Goal: Task Accomplishment & Management: Use online tool/utility

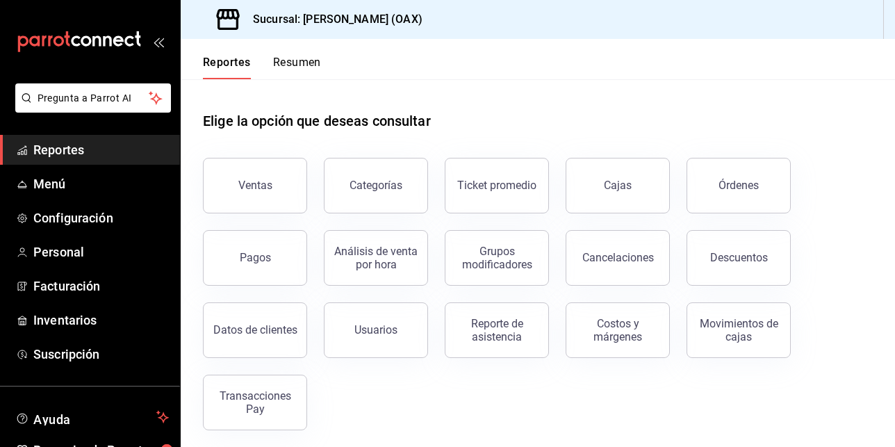
click at [83, 147] on span "Reportes" at bounding box center [100, 149] width 135 height 19
click at [63, 149] on span "Reportes" at bounding box center [100, 149] width 135 height 19
click at [251, 187] on div "Ventas" at bounding box center [255, 184] width 34 height 13
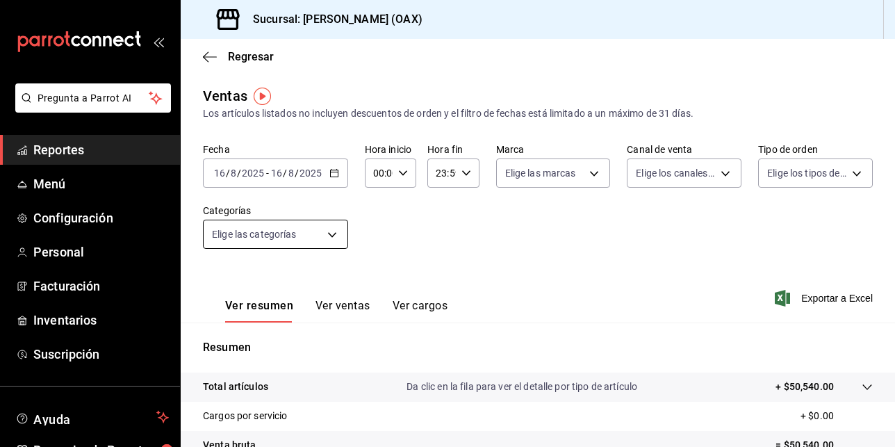
click at [336, 240] on body "Pregunta a Parrot AI Reportes Menú Configuración Personal Facturación Inventari…" at bounding box center [447, 223] width 895 height 447
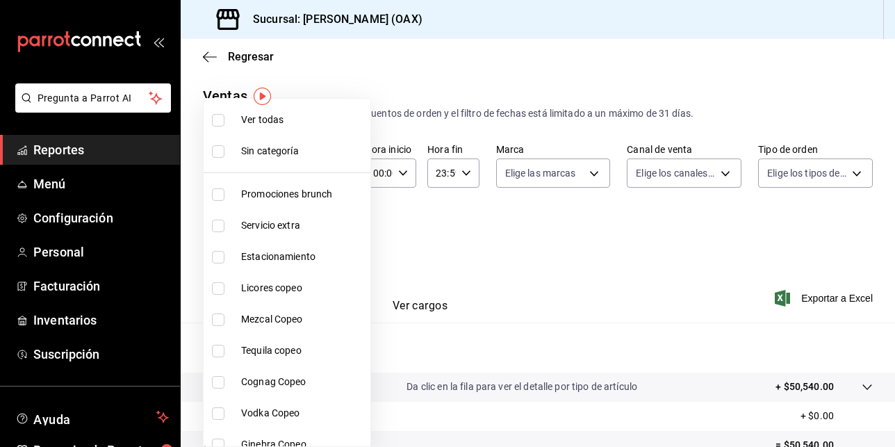
click at [271, 199] on span "Promociones brunch" at bounding box center [303, 194] width 124 height 15
type input "463459c9-37eb-4576-8402-f641077c2631"
click at [222, 195] on input "checkbox" at bounding box center [218, 194] width 13 height 13
checkbox input "false"
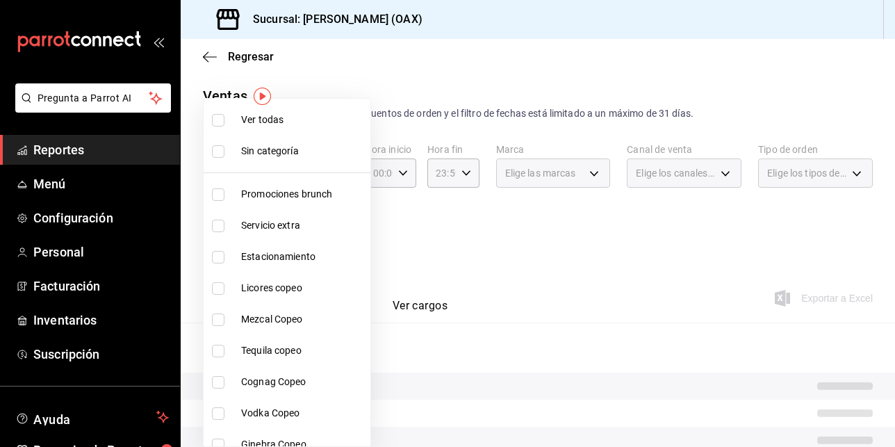
click at [222, 195] on input "checkbox" at bounding box center [218, 194] width 13 height 13
checkbox input "true"
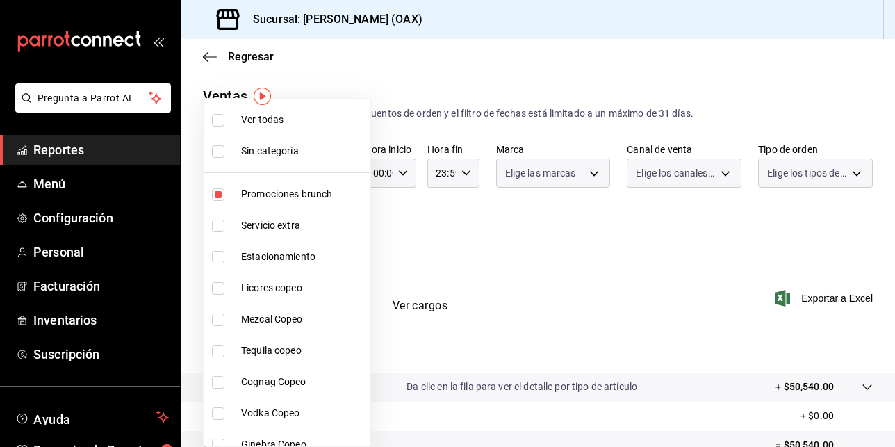
type input "463459c9-37eb-4576-8402-f641077c2631"
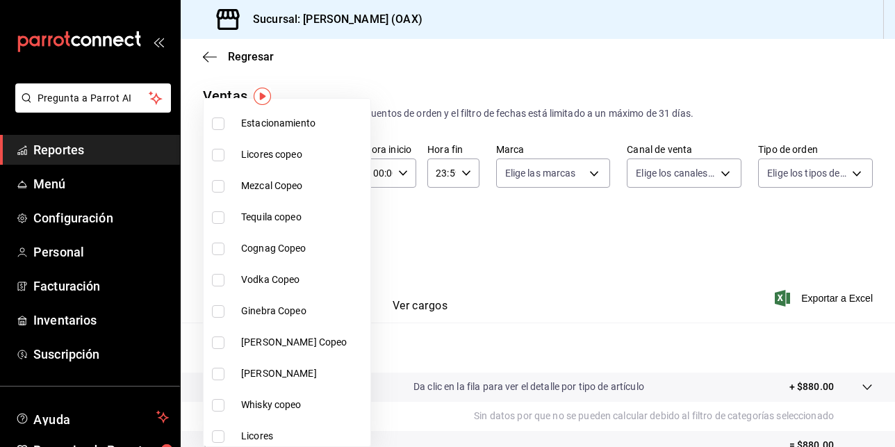
scroll to position [136, 0]
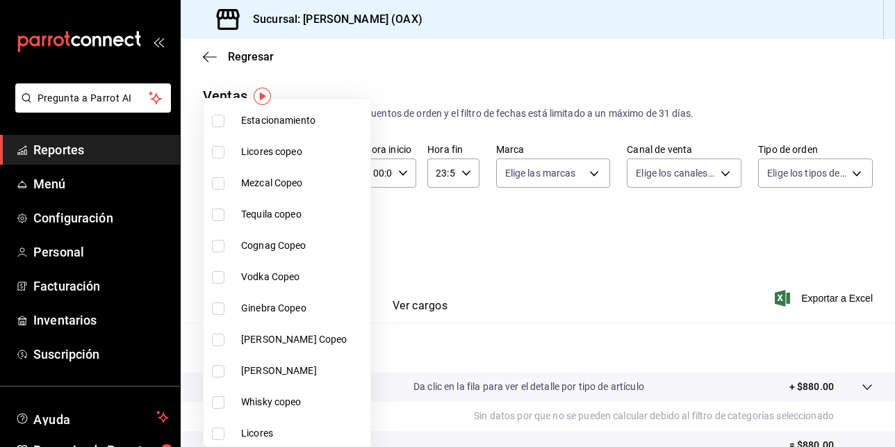
click at [218, 152] on input "checkbox" at bounding box center [218, 152] width 13 height 13
checkbox input "true"
type input "463459c9-37eb-4576-8402-f641077c2631,53139860-d7d2-4d39-aa52-4d46cf22222e"
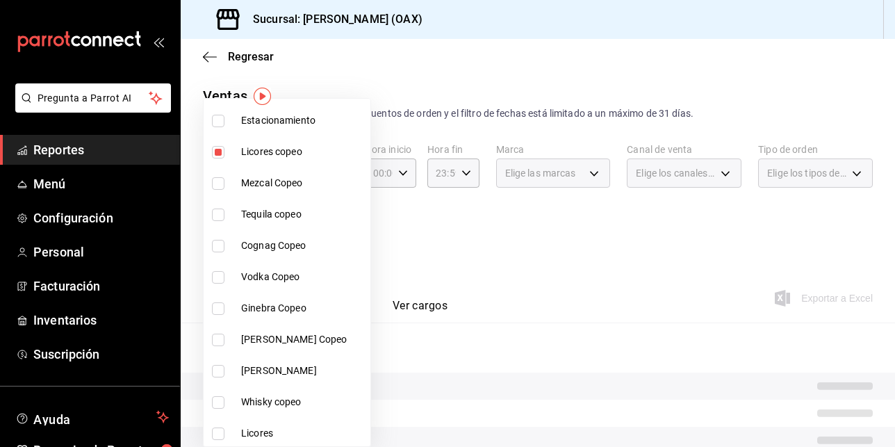
click at [218, 184] on input "checkbox" at bounding box center [218, 183] width 13 height 13
checkbox input "true"
click at [219, 222] on li "Tequila copeo" at bounding box center [287, 214] width 167 height 31
type input "463459c9-37eb-4576-8402-f641077c2631,53139860-d7d2-4d39-aa52-4d46cf22222e,93cce…"
checkbox input "true"
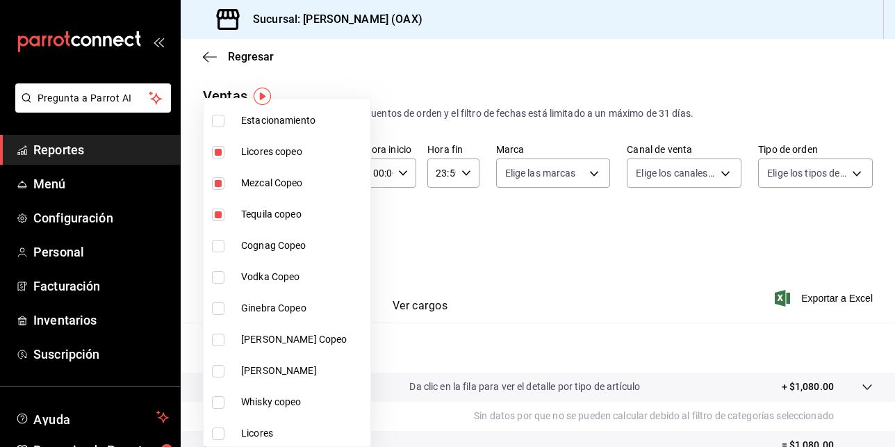
click at [220, 246] on input "checkbox" at bounding box center [218, 246] width 13 height 13
checkbox input "true"
type input "463459c9-37eb-4576-8402-f641077c2631,53139860-d7d2-4d39-aa52-4d46cf22222e,93cce…"
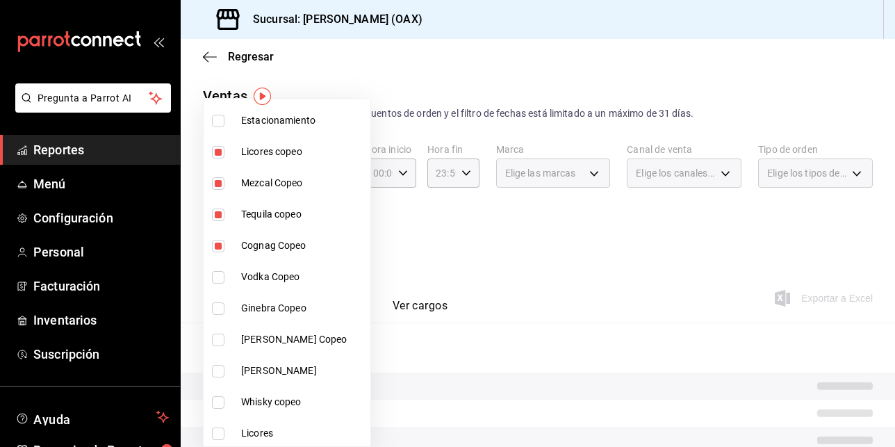
click at [221, 279] on input "checkbox" at bounding box center [218, 277] width 13 height 13
checkbox input "true"
type input "463459c9-37eb-4576-8402-f641077c2631,53139860-d7d2-4d39-aa52-4d46cf22222e,93cce…"
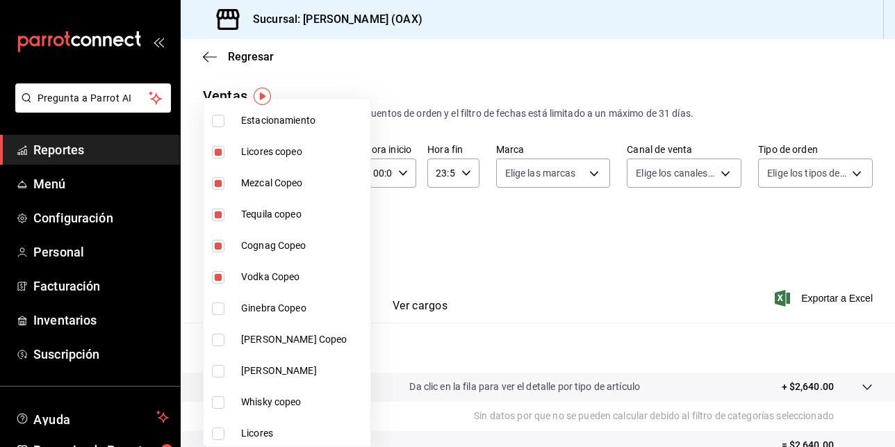
click at [217, 309] on input "checkbox" at bounding box center [218, 308] width 13 height 13
checkbox input "true"
type input "463459c9-37eb-4576-8402-f641077c2631,53139860-d7d2-4d39-aa52-4d46cf22222e,93cce…"
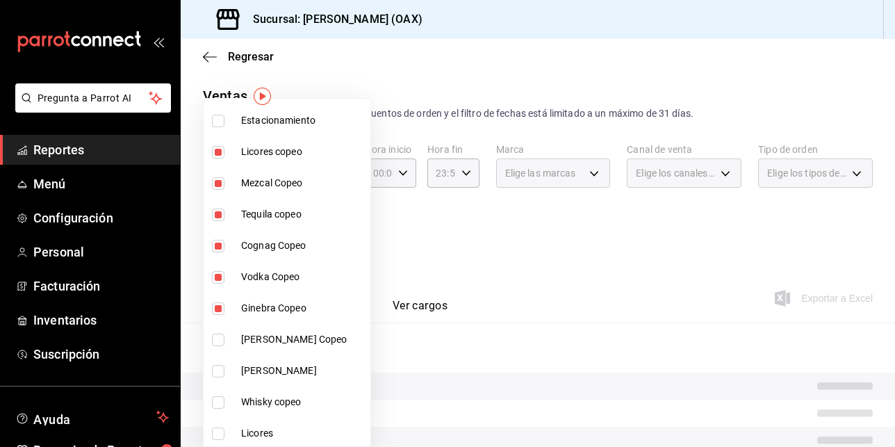
click at [220, 338] on input "checkbox" at bounding box center [218, 339] width 13 height 13
checkbox input "true"
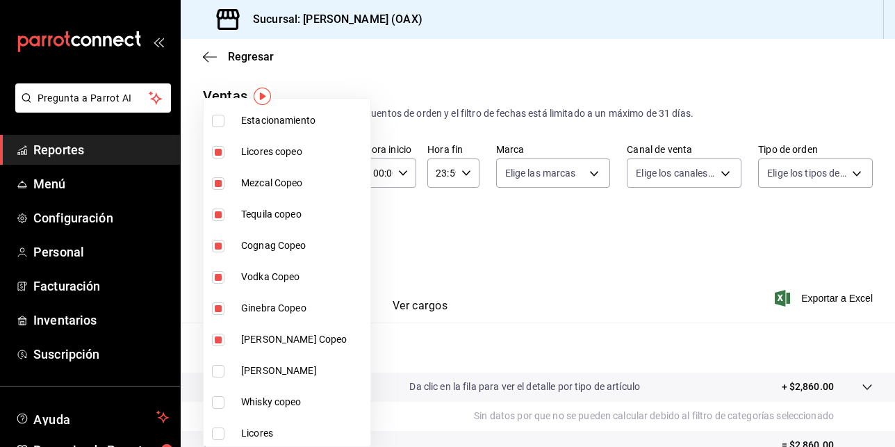
click at [368, 285] on div at bounding box center [447, 223] width 895 height 447
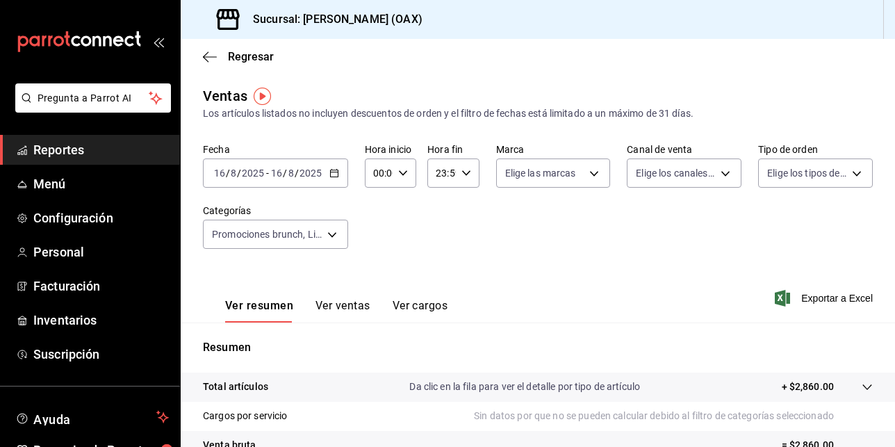
scroll to position [983, 0]
click at [335, 228] on body "Pregunta a Parrot AI Reportes Menú Configuración Personal Facturación Inventari…" at bounding box center [447, 223] width 895 height 447
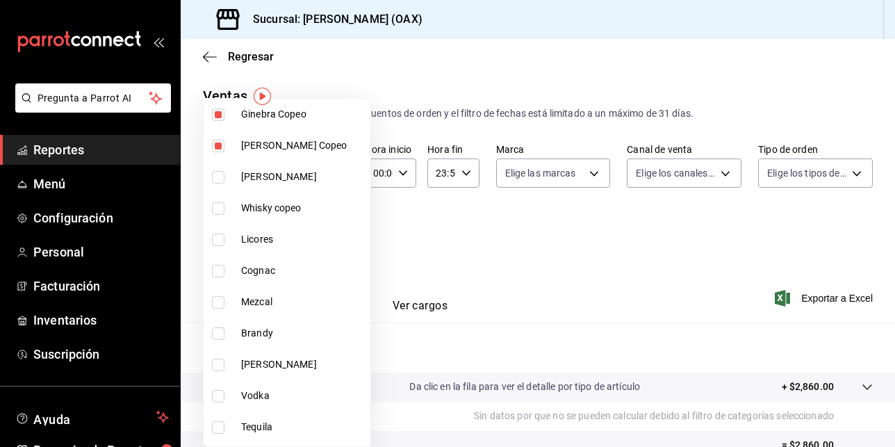
scroll to position [331, 0]
click at [251, 177] on span "[PERSON_NAME]" at bounding box center [303, 176] width 124 height 15
type input "463459c9-37eb-4576-8402-f641077c2631,53139860-d7d2-4d39-aa52-4d46cf22222e,93cce…"
checkbox input "true"
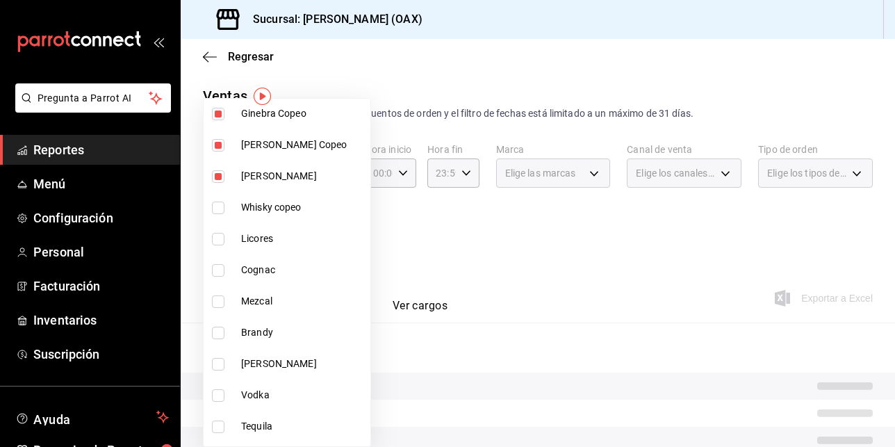
click at [221, 210] on input "checkbox" at bounding box center [218, 207] width 13 height 13
checkbox input "true"
type input "463459c9-37eb-4576-8402-f641077c2631,53139860-d7d2-4d39-aa52-4d46cf22222e,93cce…"
click at [222, 239] on input "checkbox" at bounding box center [218, 239] width 13 height 13
checkbox input "true"
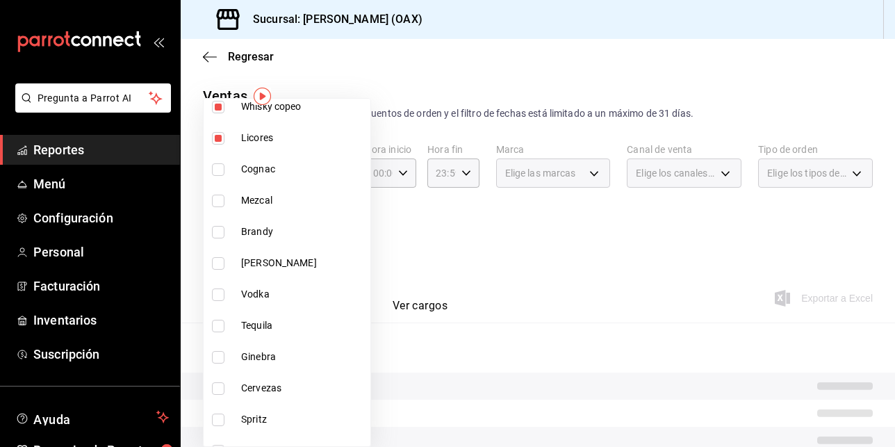
scroll to position [437, 0]
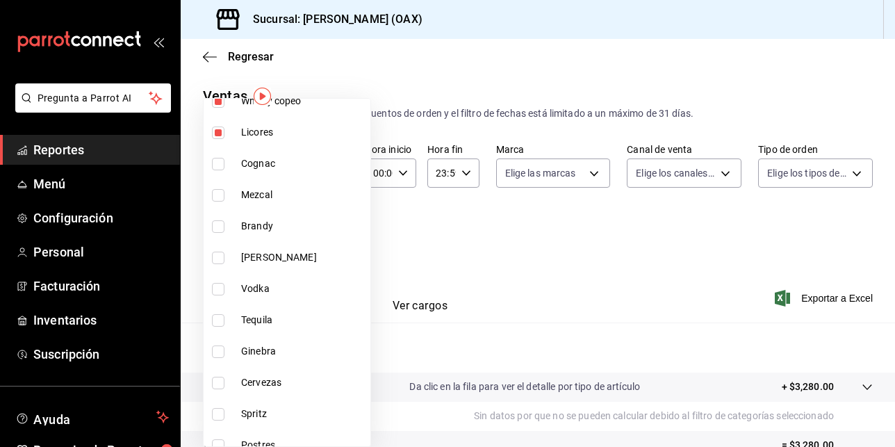
click at [251, 164] on span "Cognac" at bounding box center [303, 163] width 124 height 15
type input "463459c9-37eb-4576-8402-f641077c2631,53139860-d7d2-4d39-aa52-4d46cf22222e,93cce…"
checkbox input "true"
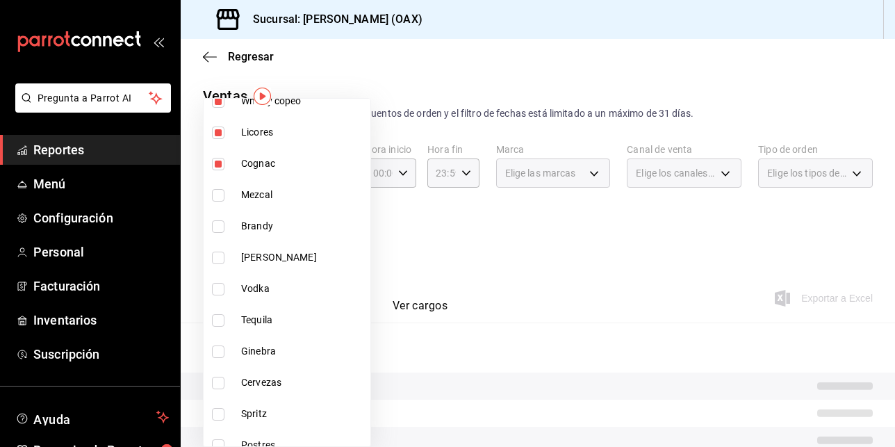
click at [255, 197] on span "Mezcal" at bounding box center [303, 195] width 124 height 15
type input "463459c9-37eb-4576-8402-f641077c2631,53139860-d7d2-4d39-aa52-4d46cf22222e,93cce…"
checkbox input "true"
click at [251, 226] on span "Brandy" at bounding box center [303, 226] width 124 height 15
type input "463459c9-37eb-4576-8402-f641077c2631,53139860-d7d2-4d39-aa52-4d46cf22222e,93cce…"
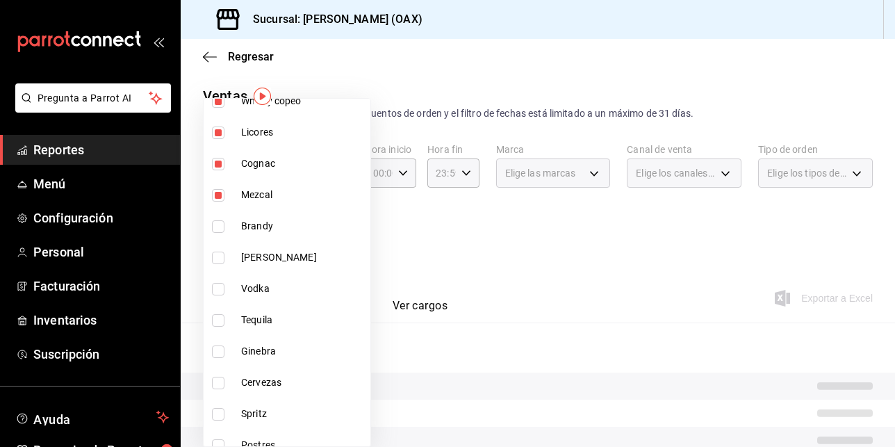
checkbox input "true"
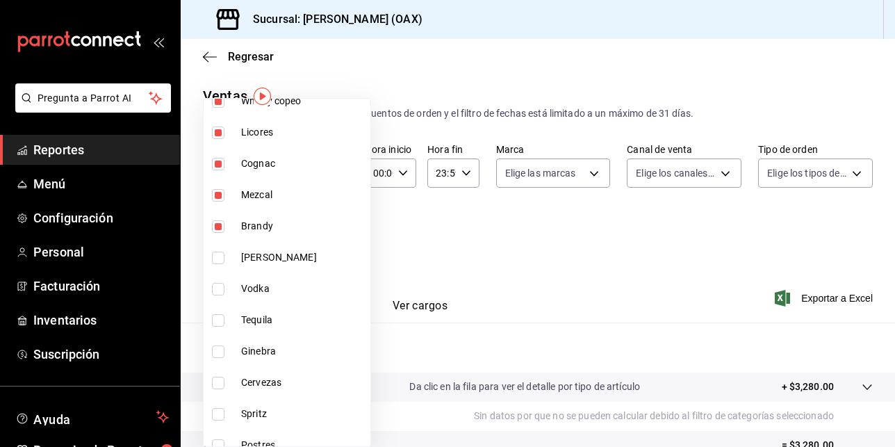
click at [247, 260] on span "[PERSON_NAME]" at bounding box center [303, 257] width 124 height 15
type input "463459c9-37eb-4576-8402-f641077c2631,53139860-d7d2-4d39-aa52-4d46cf22222e,93cce…"
checkbox input "true"
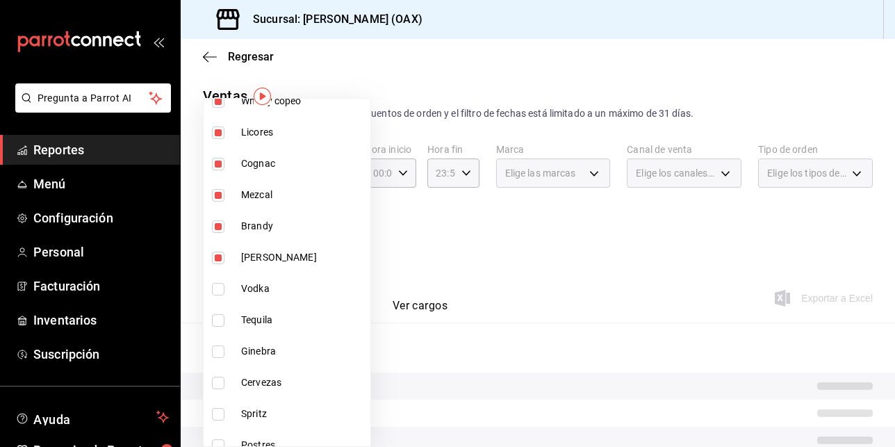
click at [254, 297] on li "Vodka" at bounding box center [287, 288] width 167 height 31
type input "463459c9-37eb-4576-8402-f641077c2631,53139860-d7d2-4d39-aa52-4d46cf22222e,93cce…"
checkbox input "true"
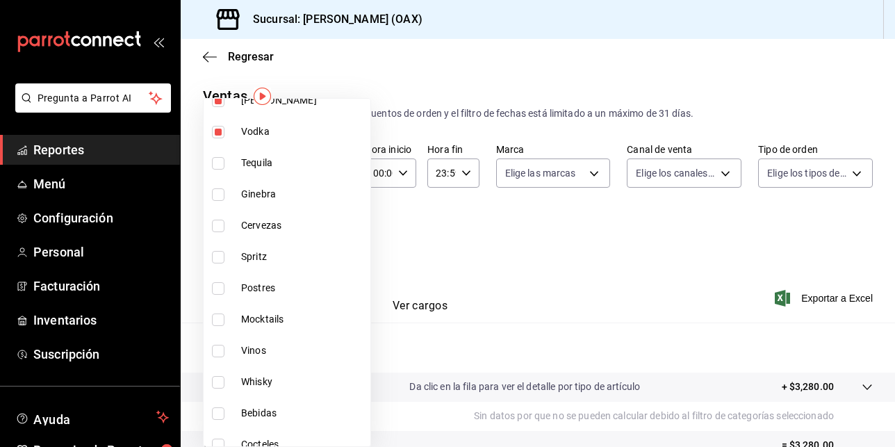
scroll to position [597, 0]
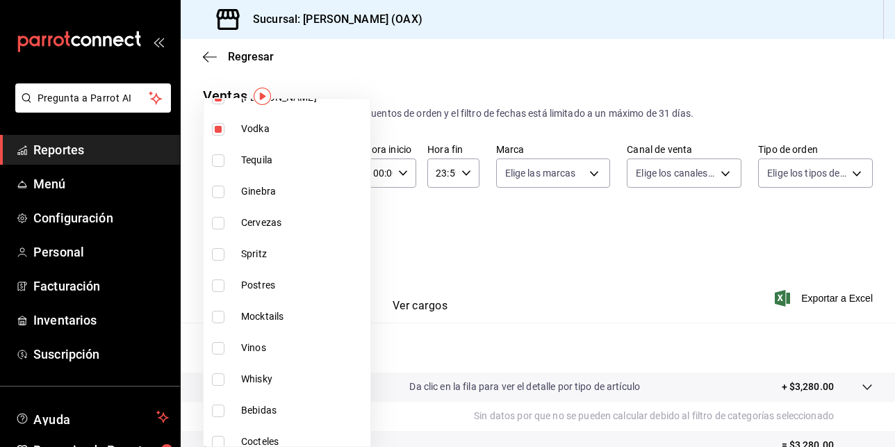
click at [265, 165] on span "Tequila" at bounding box center [303, 160] width 124 height 15
type input "463459c9-37eb-4576-8402-f641077c2631,53139860-d7d2-4d39-aa52-4d46cf22222e,93cce…"
checkbox input "true"
click at [259, 190] on span "Ginebra" at bounding box center [303, 191] width 124 height 15
click at [261, 220] on span "Cervezas" at bounding box center [303, 222] width 124 height 15
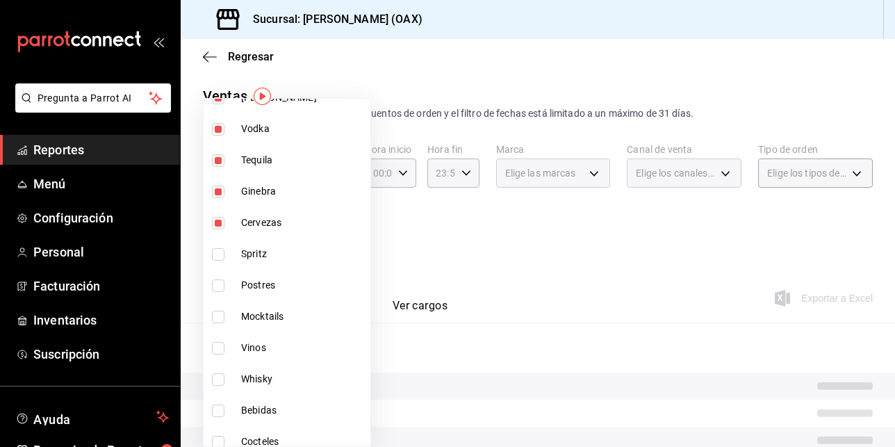
type input "463459c9-37eb-4576-8402-f641077c2631,53139860-d7d2-4d39-aa52-4d46cf22222e,93cce…"
checkbox input "true"
click at [257, 247] on span "Spritz" at bounding box center [303, 254] width 124 height 15
type input "463459c9-37eb-4576-8402-f641077c2631,53139860-d7d2-4d39-aa52-4d46cf22222e,93cce…"
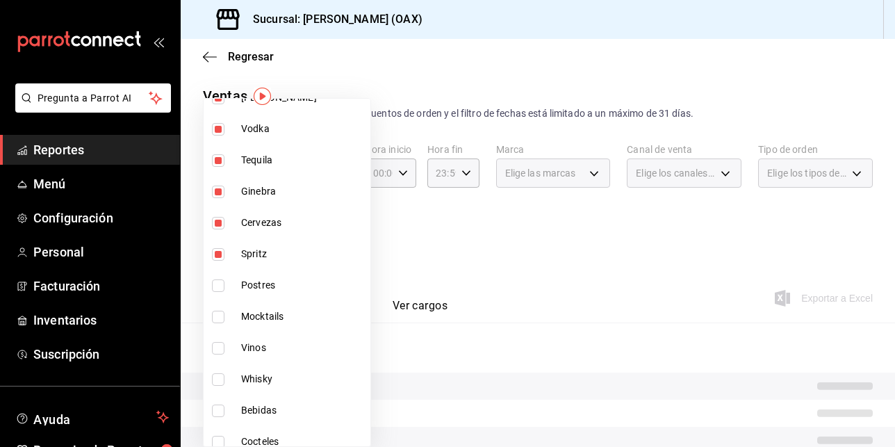
checkbox input "true"
click at [243, 285] on span "Postres" at bounding box center [303, 285] width 124 height 15
type input "463459c9-37eb-4576-8402-f641077c2631,53139860-d7d2-4d39-aa52-4d46cf22222e,93cce…"
checkbox input "true"
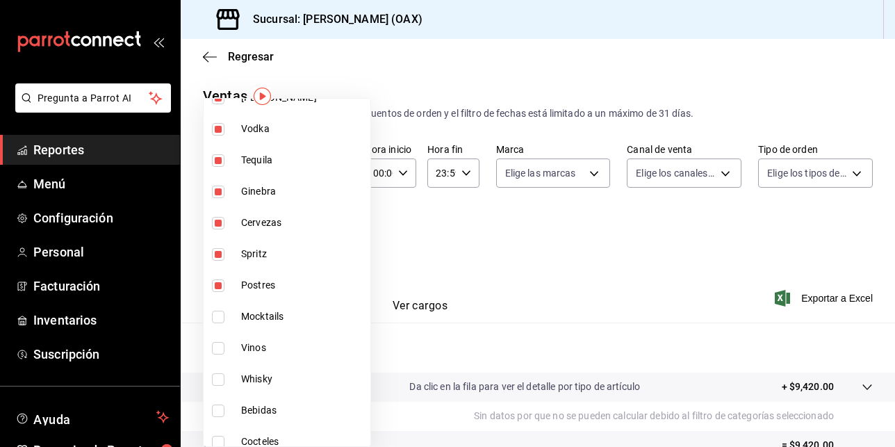
click at [266, 318] on span "Mocktails" at bounding box center [303, 316] width 124 height 15
type input "463459c9-37eb-4576-8402-f641077c2631,53139860-d7d2-4d39-aa52-4d46cf22222e,93cce…"
checkbox input "true"
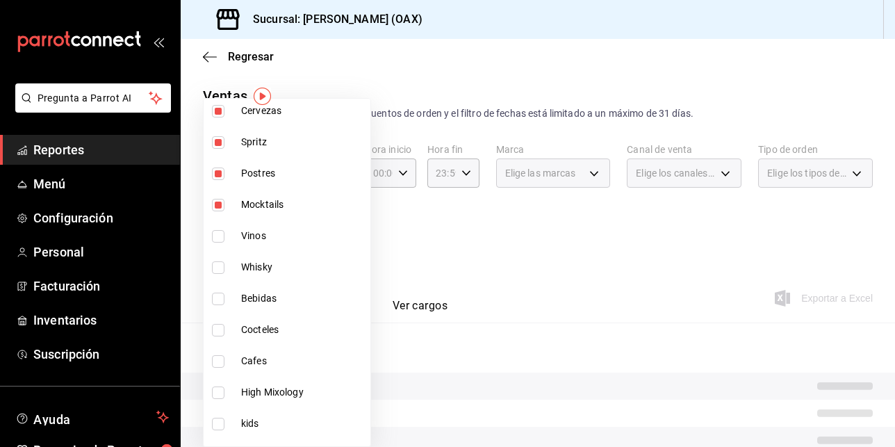
scroll to position [713, 0]
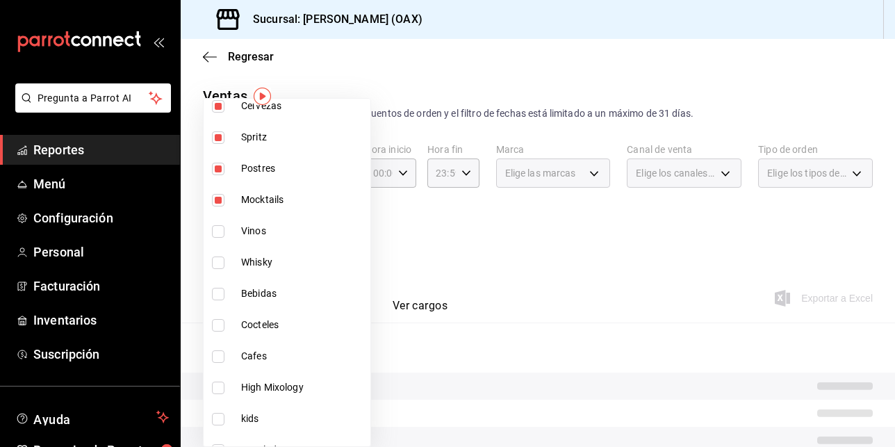
click at [259, 222] on li "Vinos" at bounding box center [287, 230] width 167 height 31
type input "463459c9-37eb-4576-8402-f641077c2631,53139860-d7d2-4d39-aa52-4d46cf22222e,93cce…"
checkbox input "true"
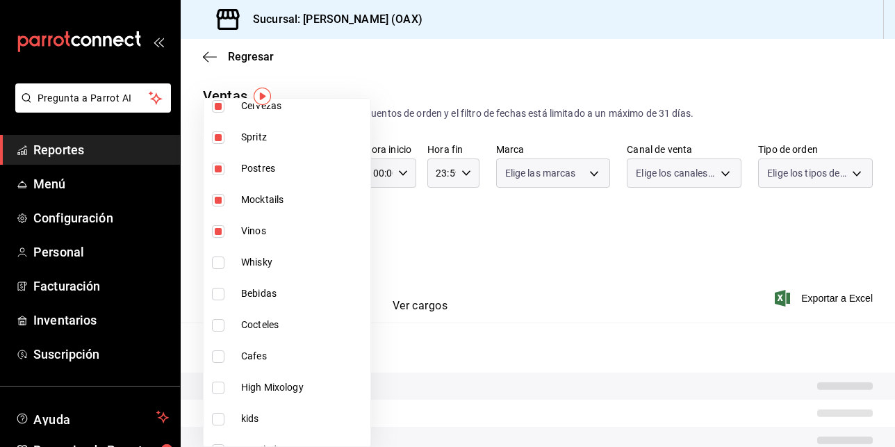
click at [257, 263] on span "Whisky" at bounding box center [303, 262] width 124 height 15
type input "463459c9-37eb-4576-8402-f641077c2631,53139860-d7d2-4d39-aa52-4d46cf22222e,93cce…"
checkbox input "true"
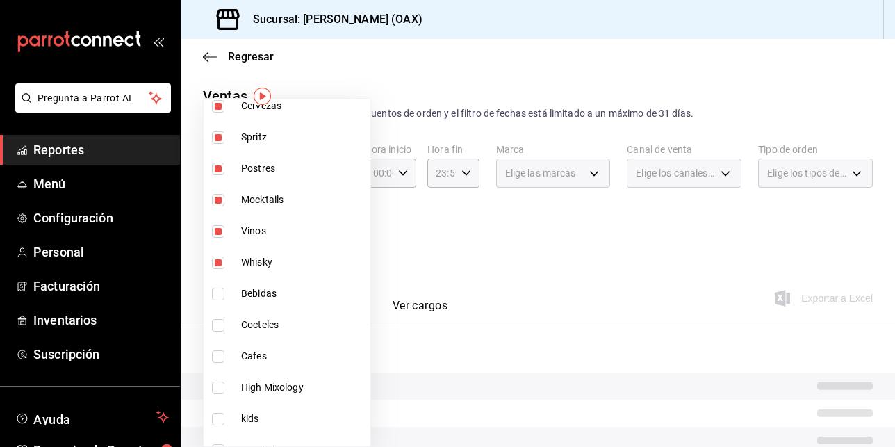
click at [256, 287] on span "Bebidas" at bounding box center [303, 293] width 124 height 15
type input "463459c9-37eb-4576-8402-f641077c2631,53139860-d7d2-4d39-aa52-4d46cf22222e,93cce…"
checkbox input "true"
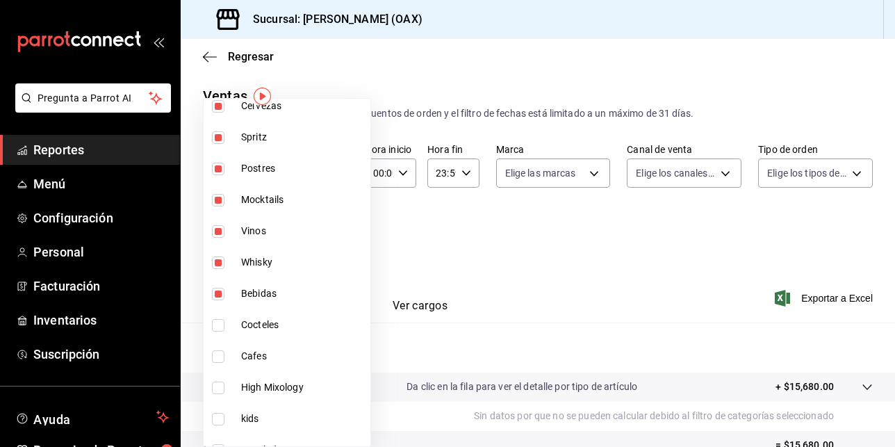
click at [251, 310] on li "Cocteles" at bounding box center [287, 324] width 167 height 31
type input "463459c9-37eb-4576-8402-f641077c2631,53139860-d7d2-4d39-aa52-4d46cf22222e,93cce…"
checkbox input "true"
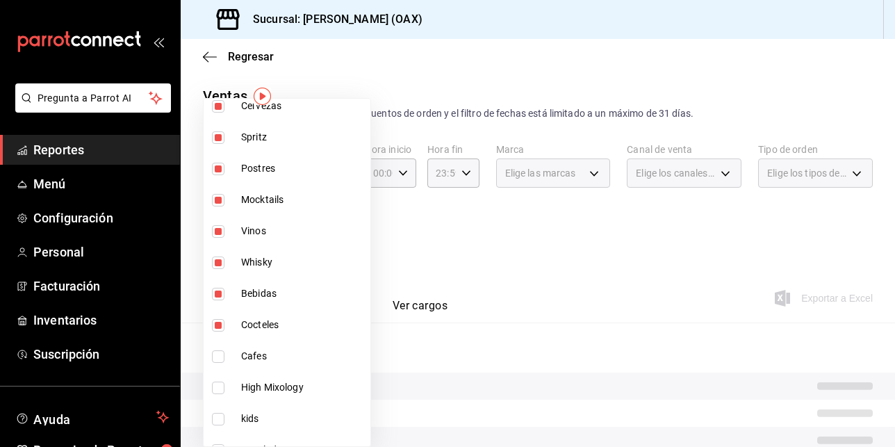
click at [246, 355] on span "Cafes" at bounding box center [303, 356] width 124 height 15
type input "463459c9-37eb-4576-8402-f641077c2631,53139860-d7d2-4d39-aa52-4d46cf22222e,93cce…"
checkbox input "true"
click at [277, 394] on span "High Mixology" at bounding box center [303, 387] width 124 height 15
type input "463459c9-37eb-4576-8402-f641077c2631,53139860-d7d2-4d39-aa52-4d46cf22222e,93cce…"
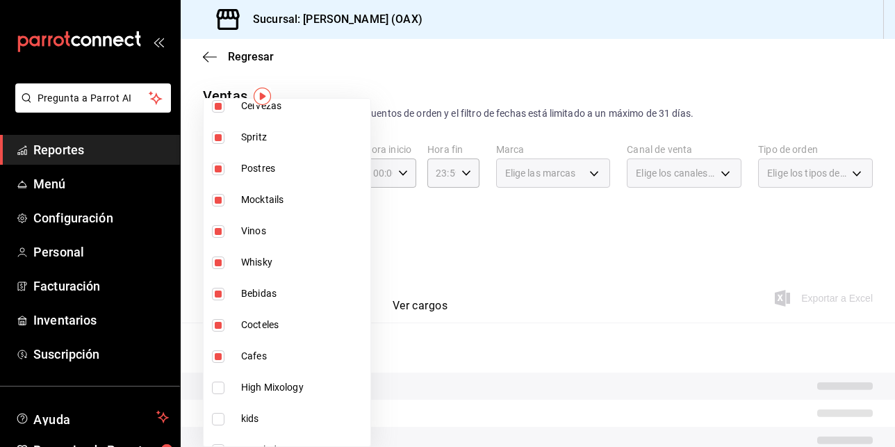
checkbox input "true"
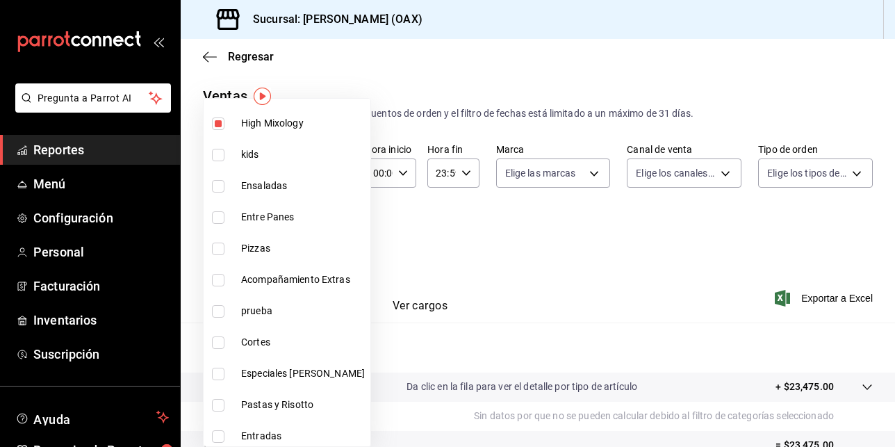
scroll to position [983, 0]
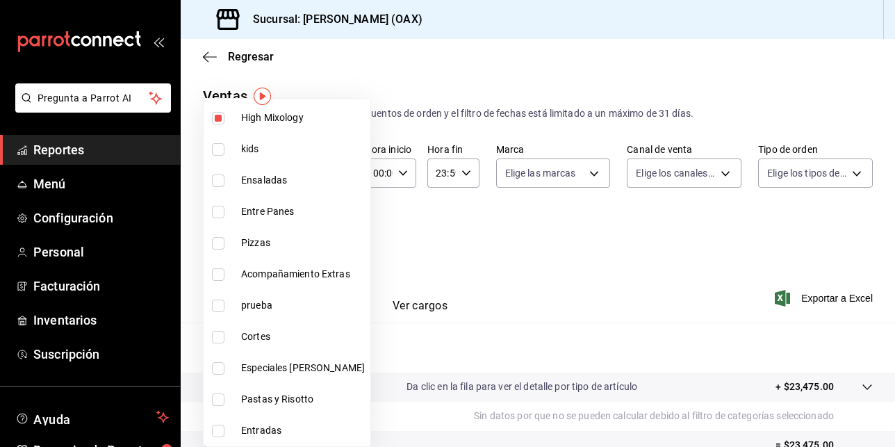
click at [805, 295] on div at bounding box center [447, 223] width 895 height 447
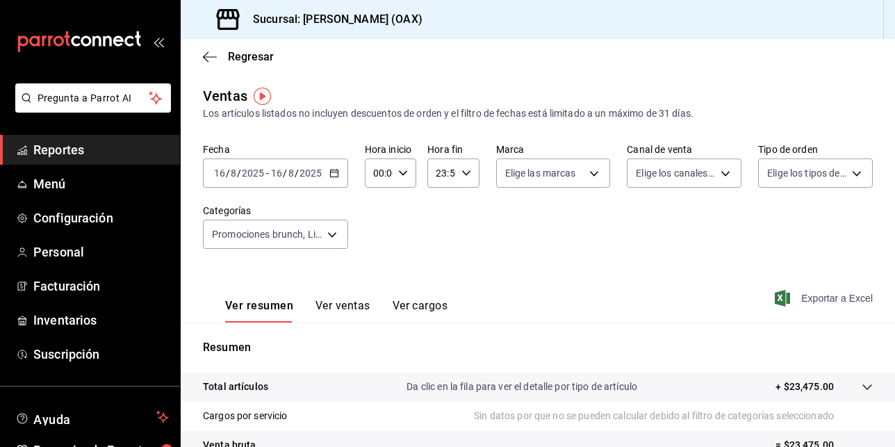
click at [804, 297] on span "Exportar a Excel" at bounding box center [824, 298] width 95 height 17
click at [536, 85] on div "Ventas Los artículos listados no incluyen descuentos de orden y el filtro de fe…" at bounding box center [538, 102] width 670 height 35
